Goal: Navigation & Orientation: Find specific page/section

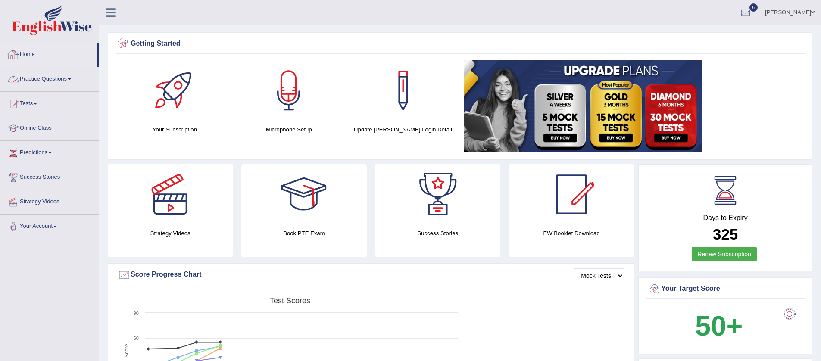
click at [34, 62] on link "Home" at bounding box center [48, 54] width 96 height 22
click at [37, 103] on span at bounding box center [35, 104] width 3 height 2
click at [54, 139] on link "Take Mock Test" at bounding box center [56, 139] width 81 height 16
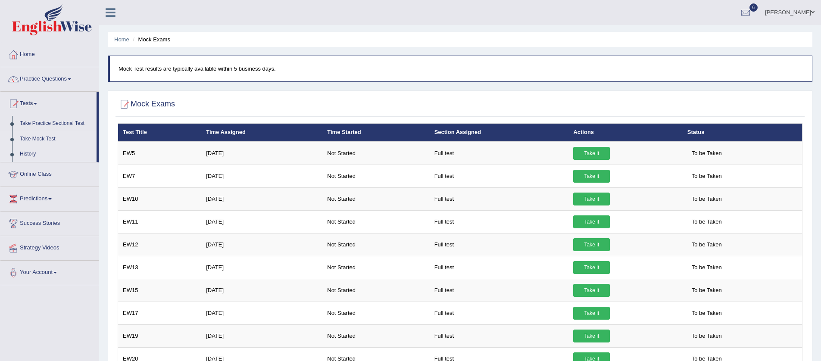
click at [22, 153] on link "History" at bounding box center [56, 155] width 81 height 16
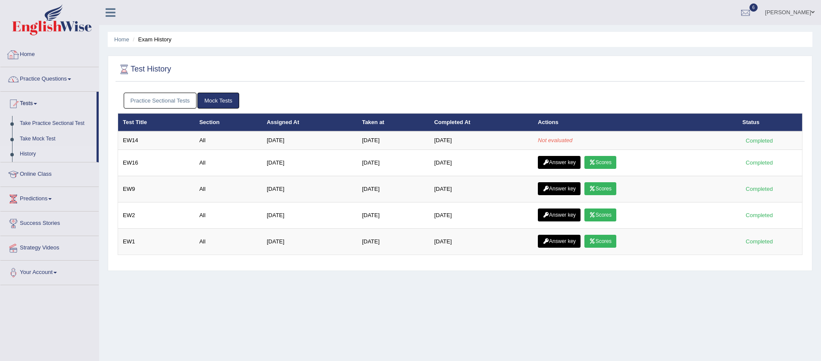
click at [37, 49] on link "Home" at bounding box center [49, 54] width 98 height 22
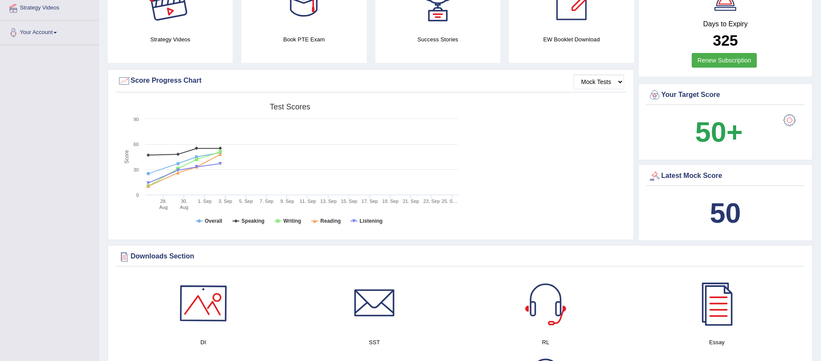
scroll to position [103, 0]
